Goal: Task Accomplishment & Management: Manage account settings

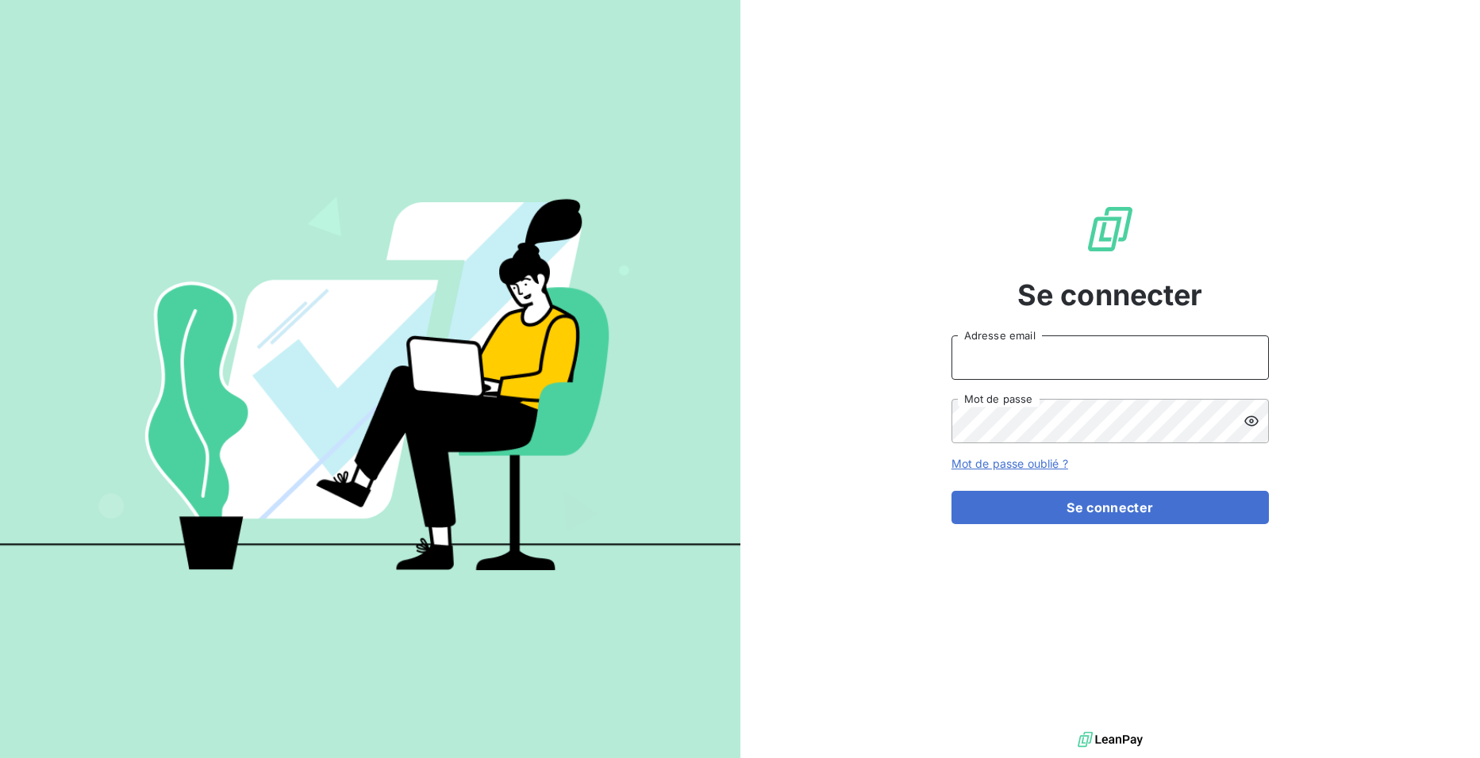
type input "HINGRE"
drag, startPoint x: 1126, startPoint y: 348, endPoint x: 787, endPoint y: 318, distance: 340.1
click at [787, 318] on div "Se connecter HINGRE Adresse email Mot de passe Mot de passe oublié ? Se connect…" at bounding box center [1110, 364] width 740 height 728
drag, startPoint x: 974, startPoint y: 353, endPoint x: 957, endPoint y: 346, distance: 18.9
click at [957, 346] on input "Adresse email" at bounding box center [1109, 358] width 317 height 44
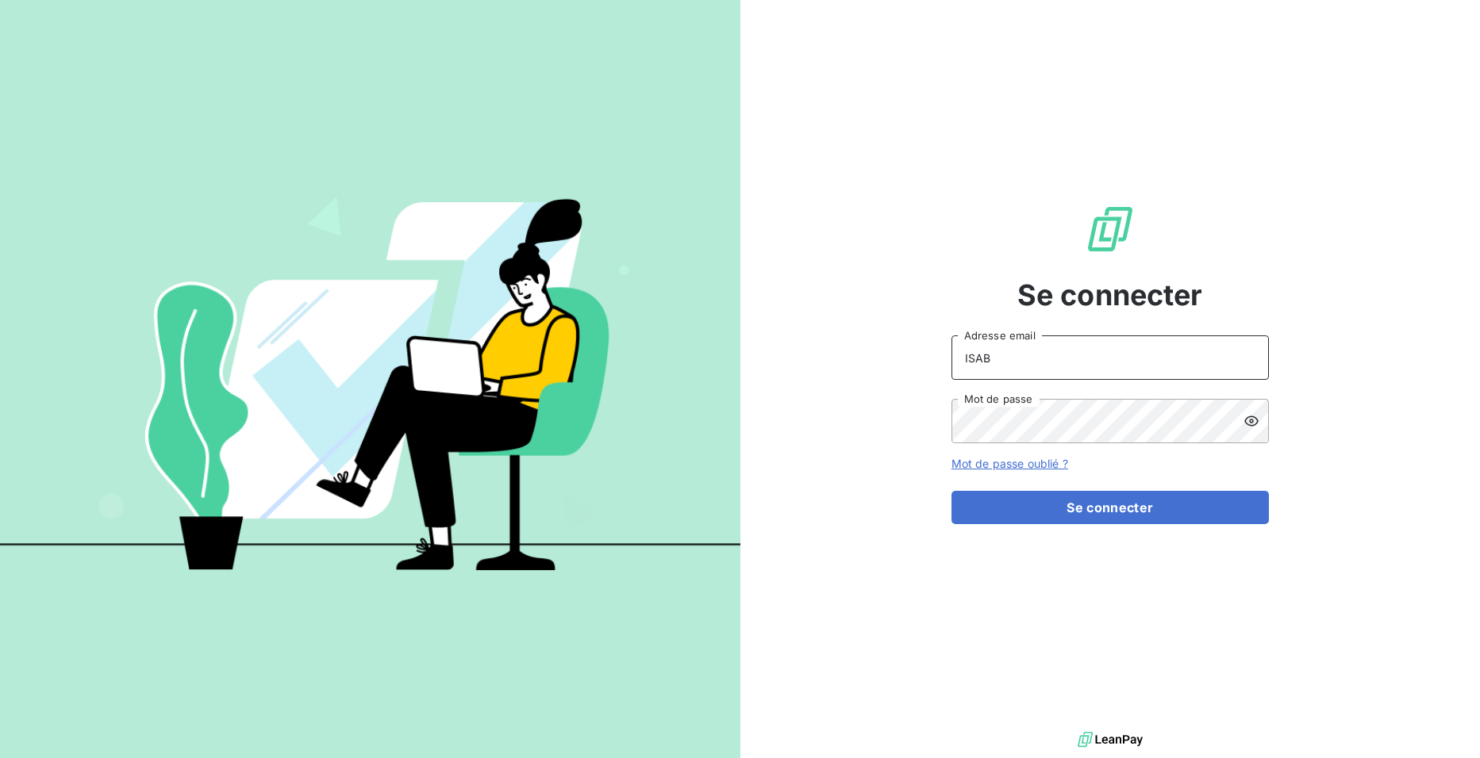
type input "isabeynes8@icloud.com"
click at [1253, 423] on icon at bounding box center [1251, 421] width 16 height 16
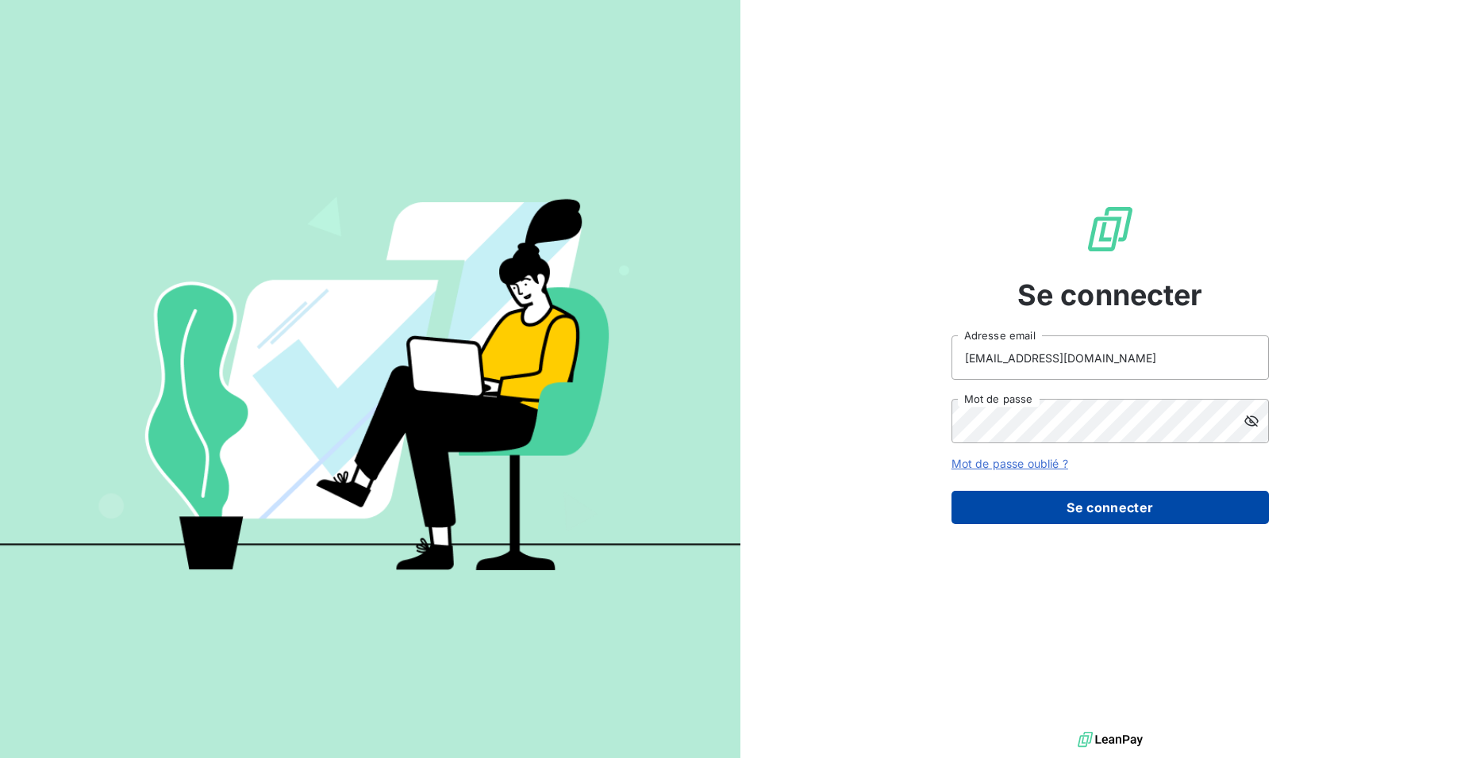
click at [1138, 509] on button "Se connecter" at bounding box center [1109, 507] width 317 height 33
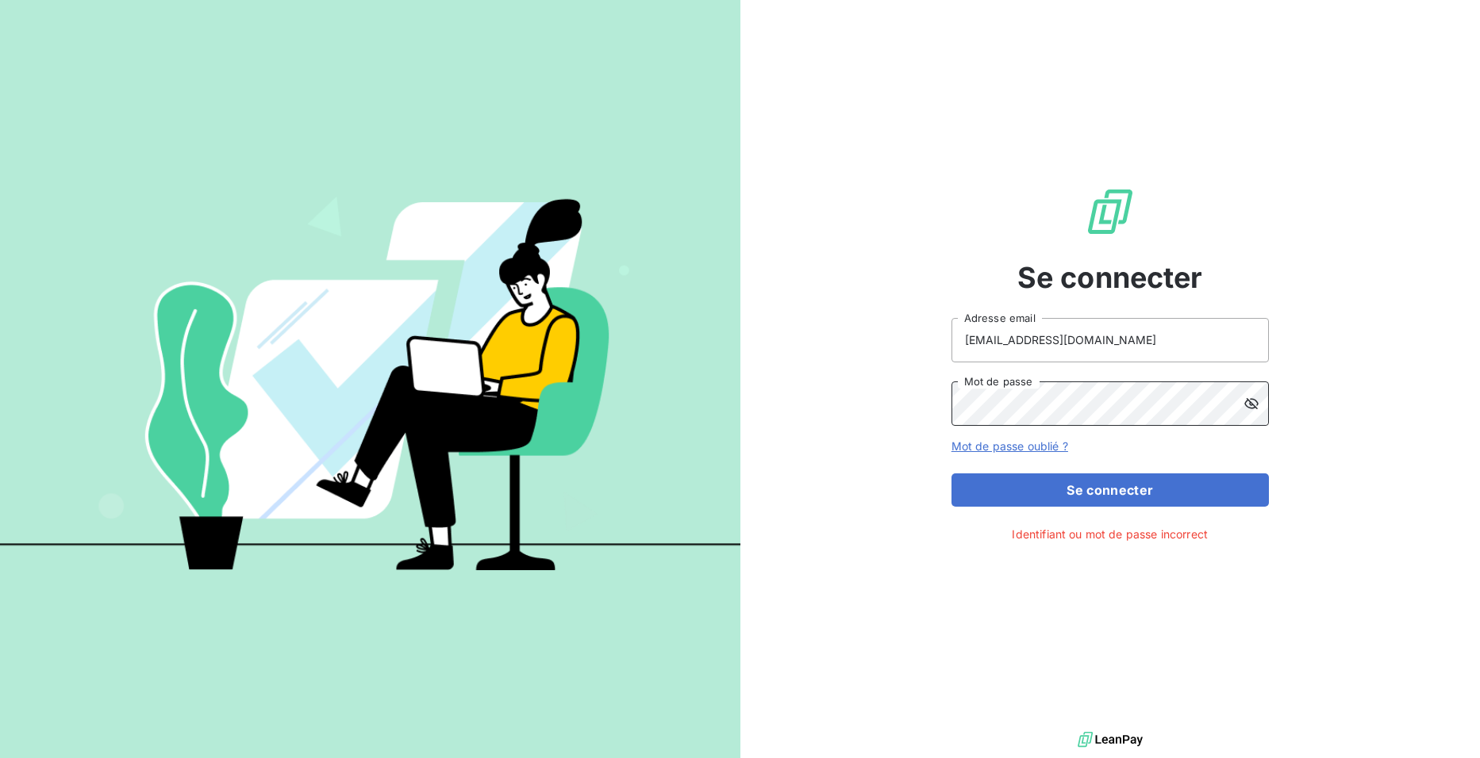
click at [777, 395] on div "Se connecter isabeynes8@icloud.com Adresse email Mot de passe Mot de passe oubl…" at bounding box center [1110, 364] width 740 height 728
click at [816, 436] on div "Se connecter isabeynes8@icloud.com Adresse email Mot de passe Mot de passe oubl…" at bounding box center [1110, 364] width 740 height 728
click at [1013, 446] on link "Mot de passe oublié ?" at bounding box center [1009, 445] width 117 height 13
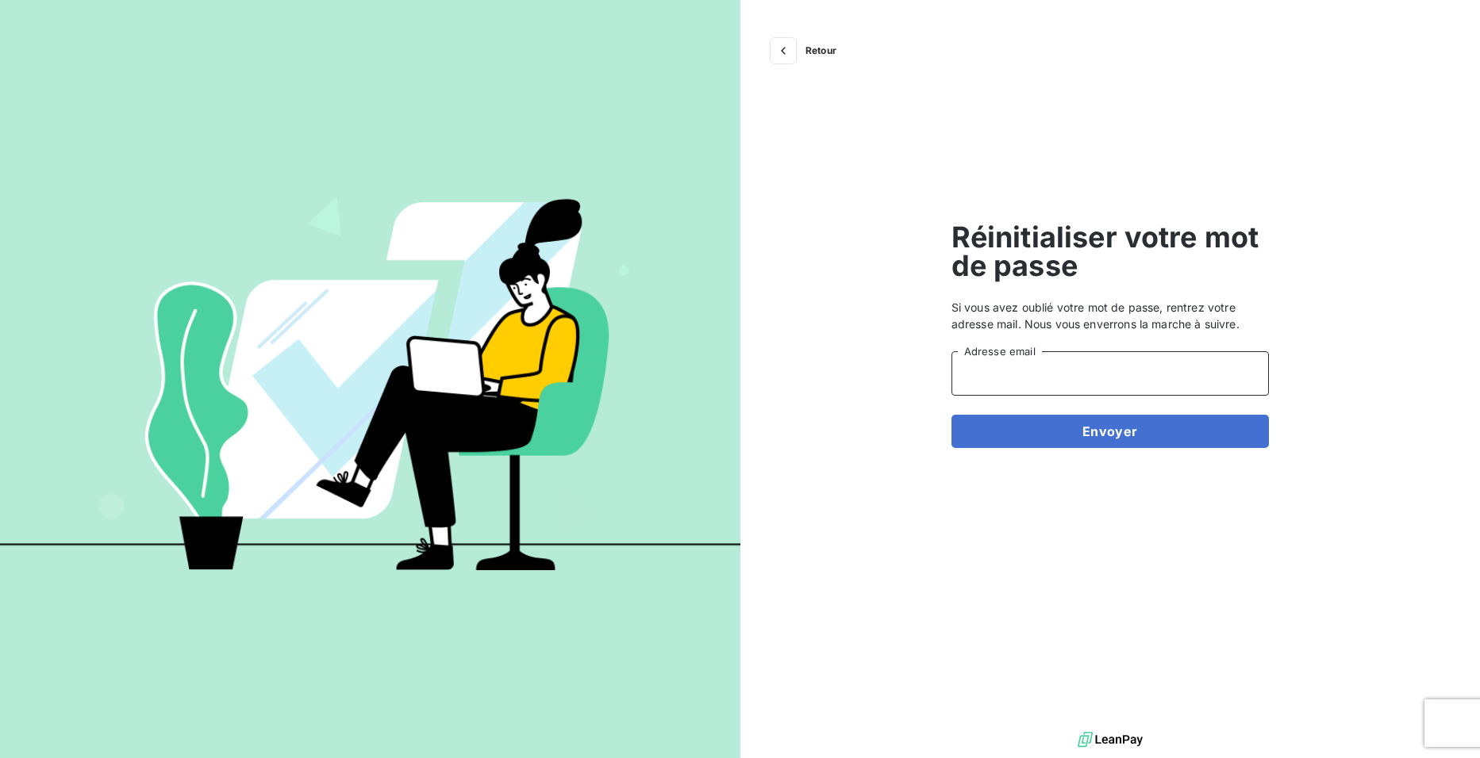
click at [1023, 380] on input "Adresse email" at bounding box center [1109, 373] width 317 height 44
type input "[EMAIL_ADDRESS][DOMAIN_NAME]"
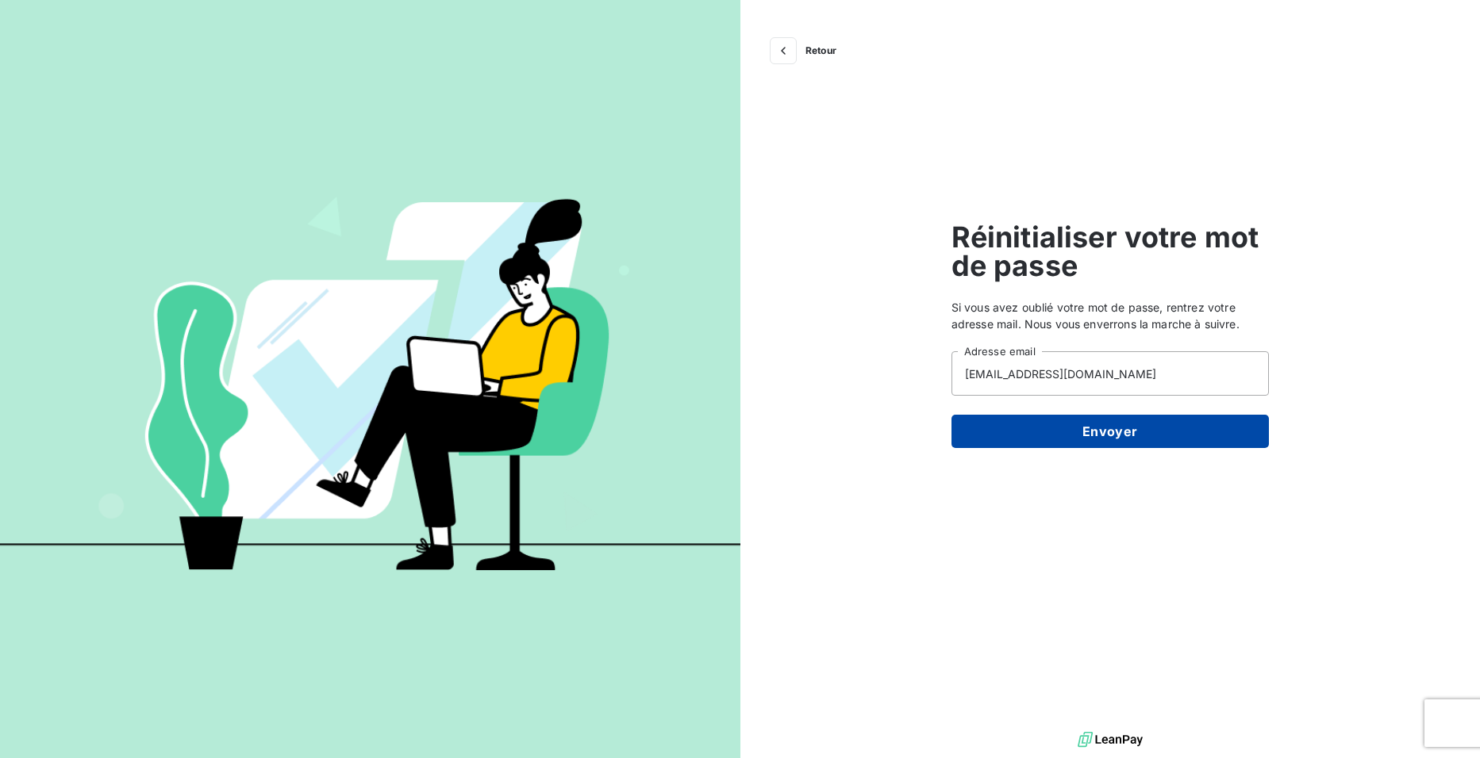
click at [1124, 434] on button "Envoyer" at bounding box center [1109, 431] width 317 height 33
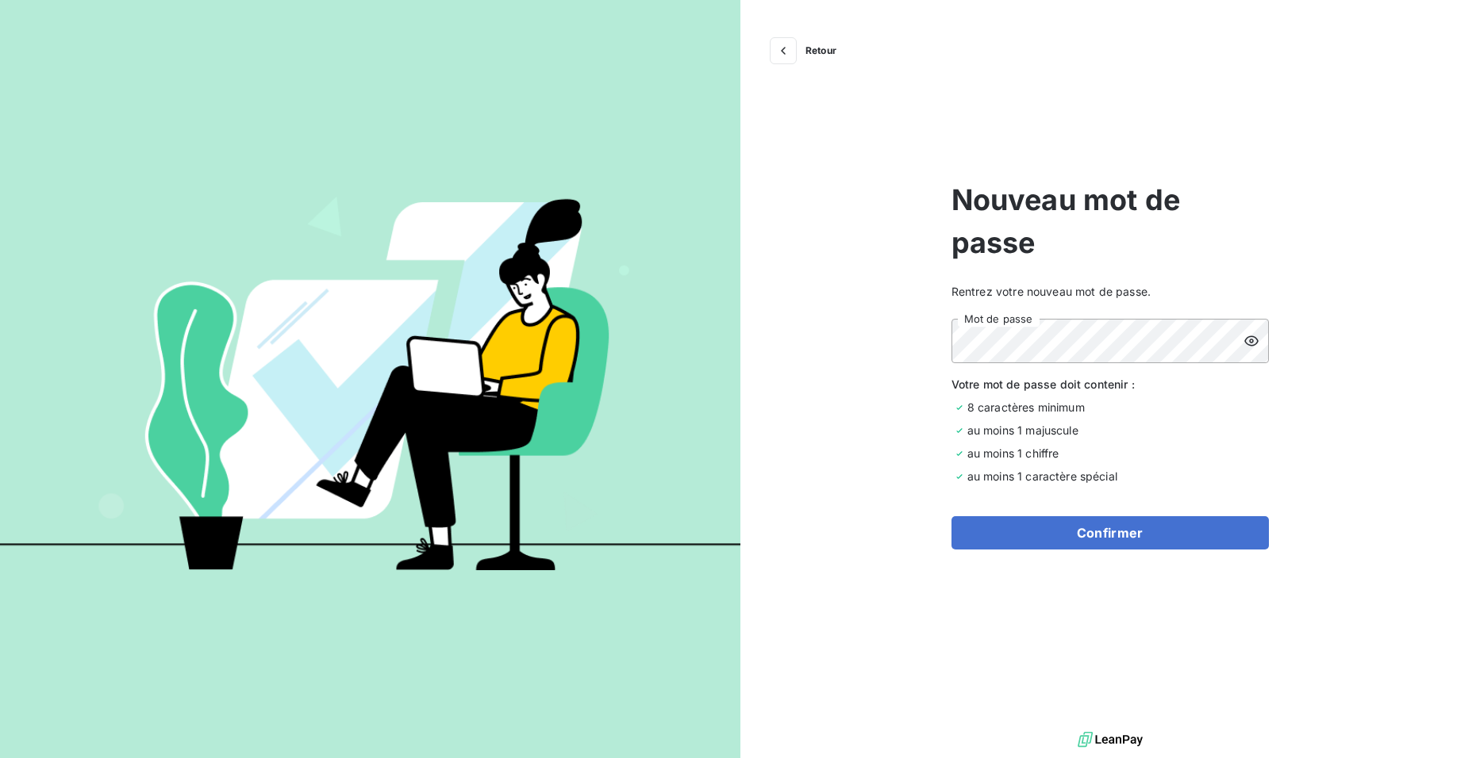
click at [1247, 338] on icon at bounding box center [1251, 341] width 14 height 10
click at [1138, 538] on button "Confirmer" at bounding box center [1109, 532] width 317 height 33
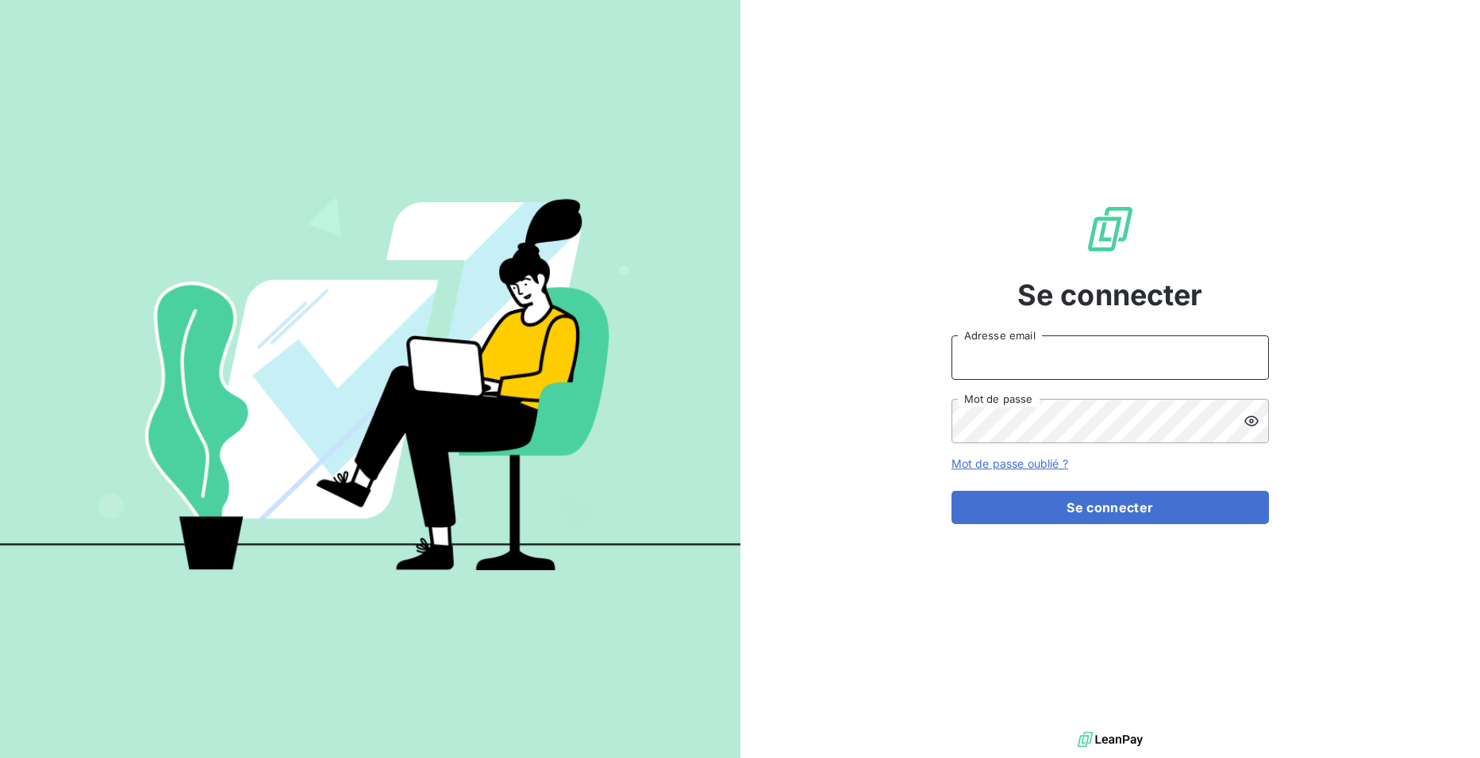
type input "HINGRE"
click at [1061, 349] on input "HINGRE" at bounding box center [1109, 358] width 317 height 44
drag, startPoint x: 1061, startPoint y: 349, endPoint x: 570, endPoint y: 380, distance: 492.0
click at [539, 347] on div "Se connecter HINGRE Adresse email Mot de passe Mot de passe oublié ? Se connect…" at bounding box center [740, 379] width 1480 height 758
click at [893, 459] on div "Se connecter ihin Adresse email Mot de passe Mot de passe oublié ? Se connecter" at bounding box center [1110, 364] width 740 height 728
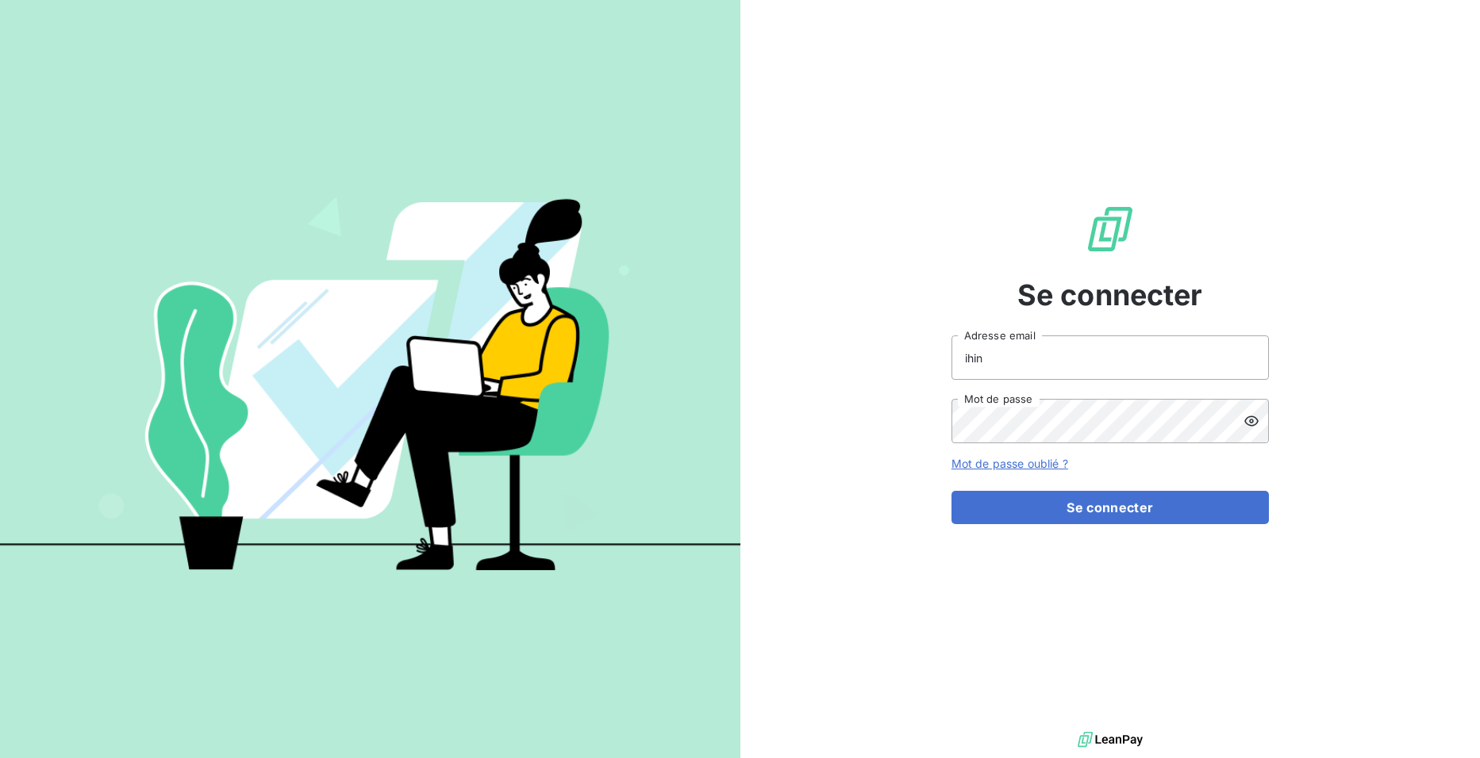
click at [1254, 424] on icon at bounding box center [1251, 421] width 16 height 16
click at [1022, 369] on input "ihin" at bounding box center [1109, 358] width 317 height 44
click at [951, 491] on button "Se connecter" at bounding box center [1109, 507] width 317 height 33
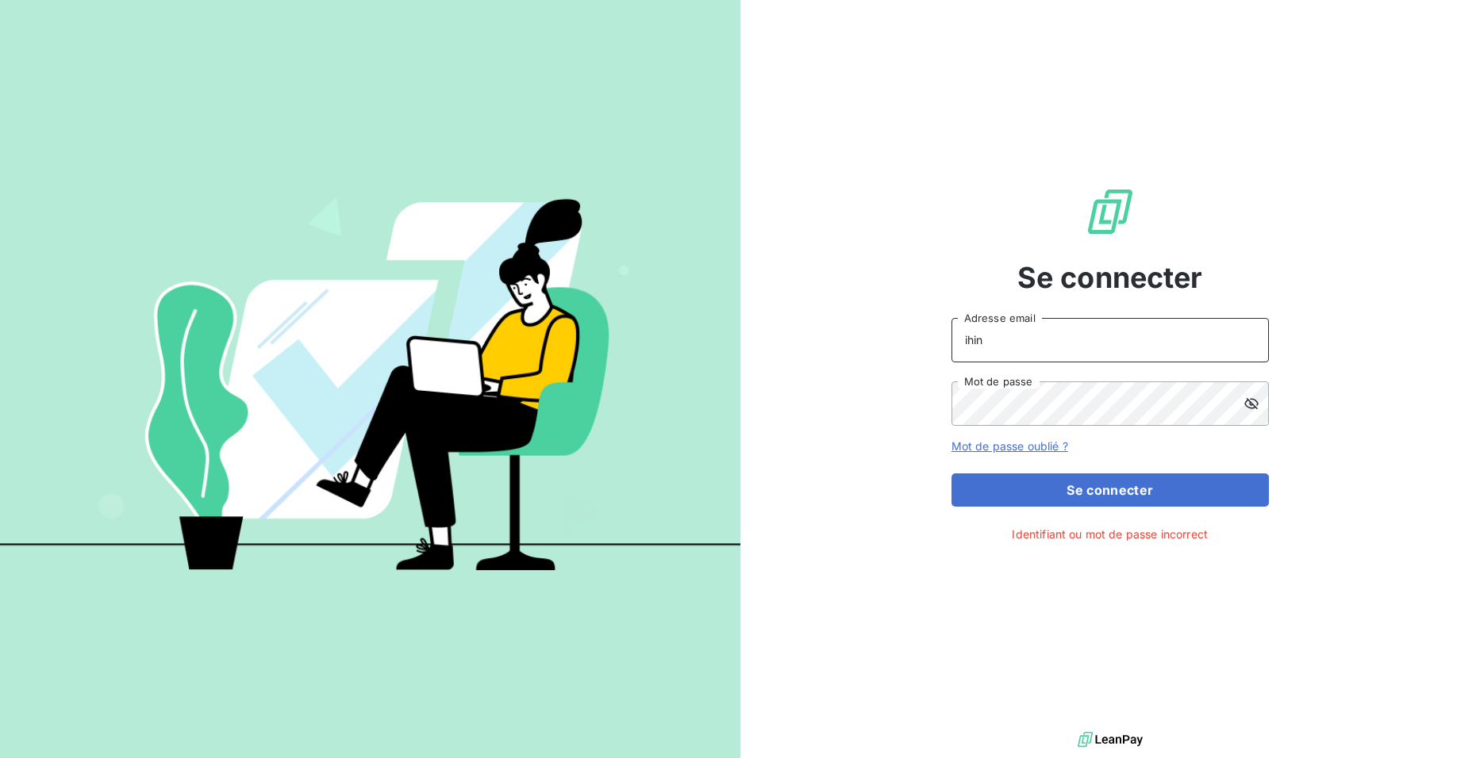
click at [951, 474] on button "Se connecter" at bounding box center [1109, 490] width 317 height 33
click at [895, 443] on div "Se connecter ihin Adresse email Mot de passe Mot de passe oublié ? Se connecter…" at bounding box center [1110, 364] width 740 height 728
click at [1006, 332] on input "ihin" at bounding box center [1109, 340] width 317 height 44
type input "[EMAIL_ADDRESS][DOMAIN_NAME]"
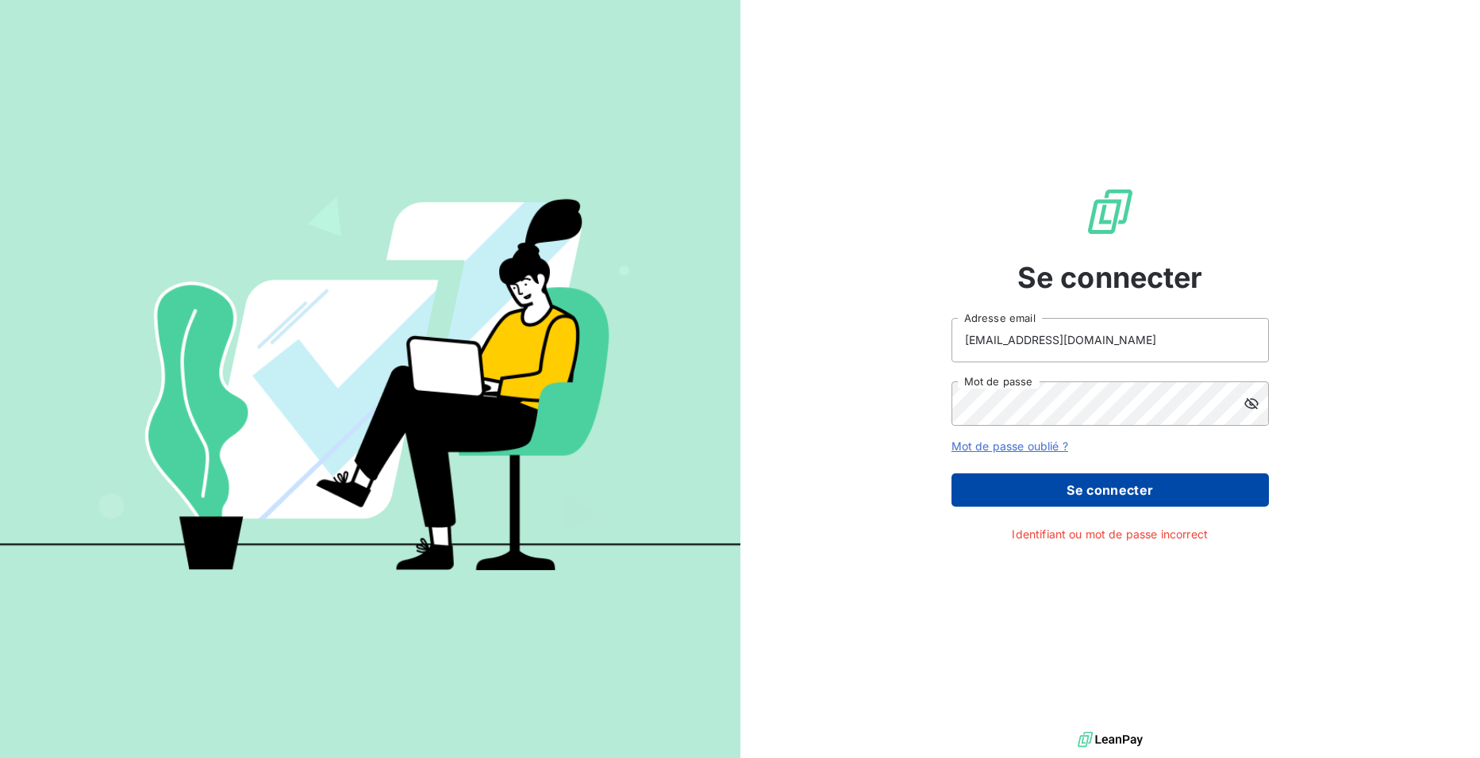
click at [1102, 495] on button "Se connecter" at bounding box center [1109, 490] width 317 height 33
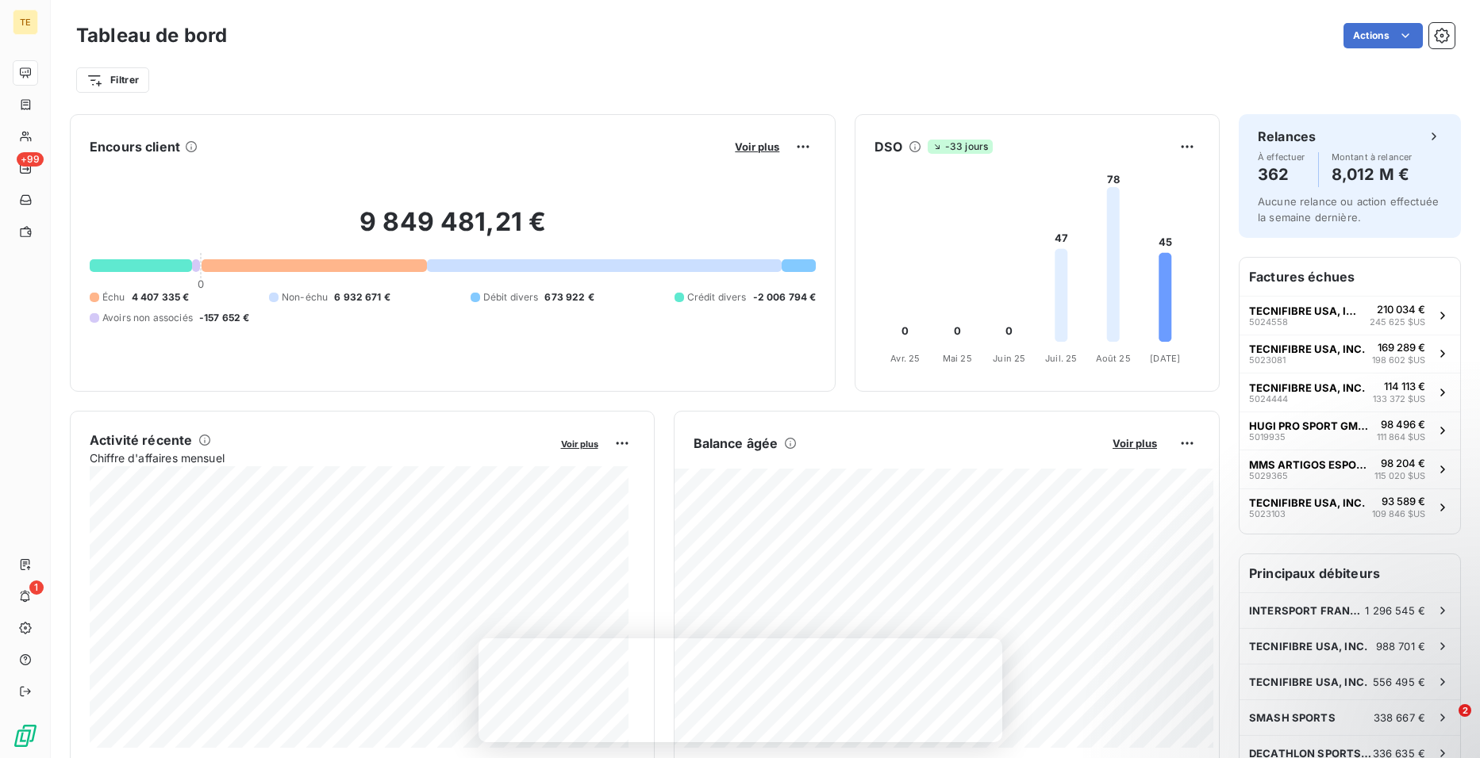
click at [148, 202] on div "9 849 481,21 € 0 Échu 4 407 335 € Non-échu 6 932 671 € Débit divers 673 922 € C…" at bounding box center [453, 265] width 726 height 213
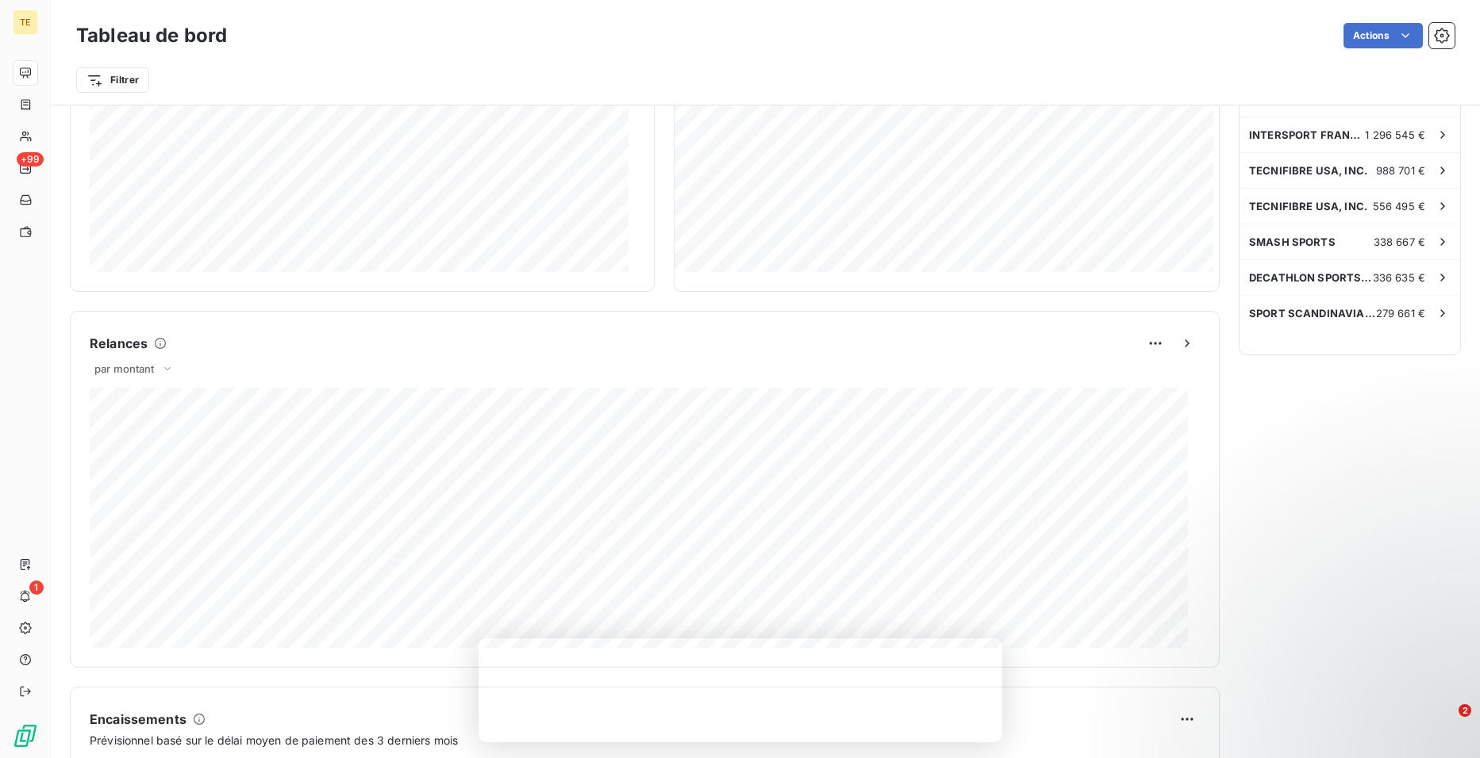
scroll to position [788, 0]
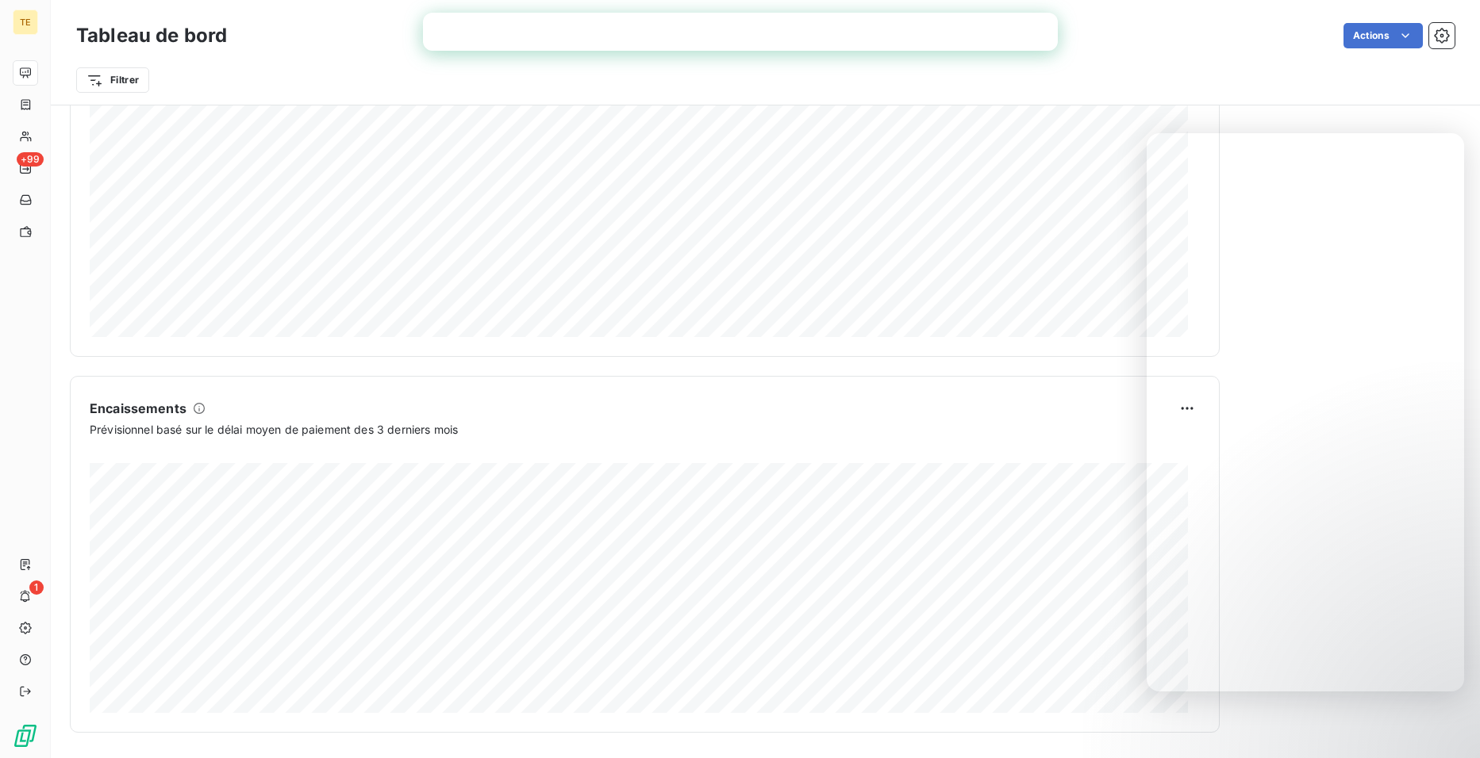
click at [736, 417] on div "Encaissements" at bounding box center [645, 408] width 1110 height 25
